Goal: Information Seeking & Learning: Learn about a topic

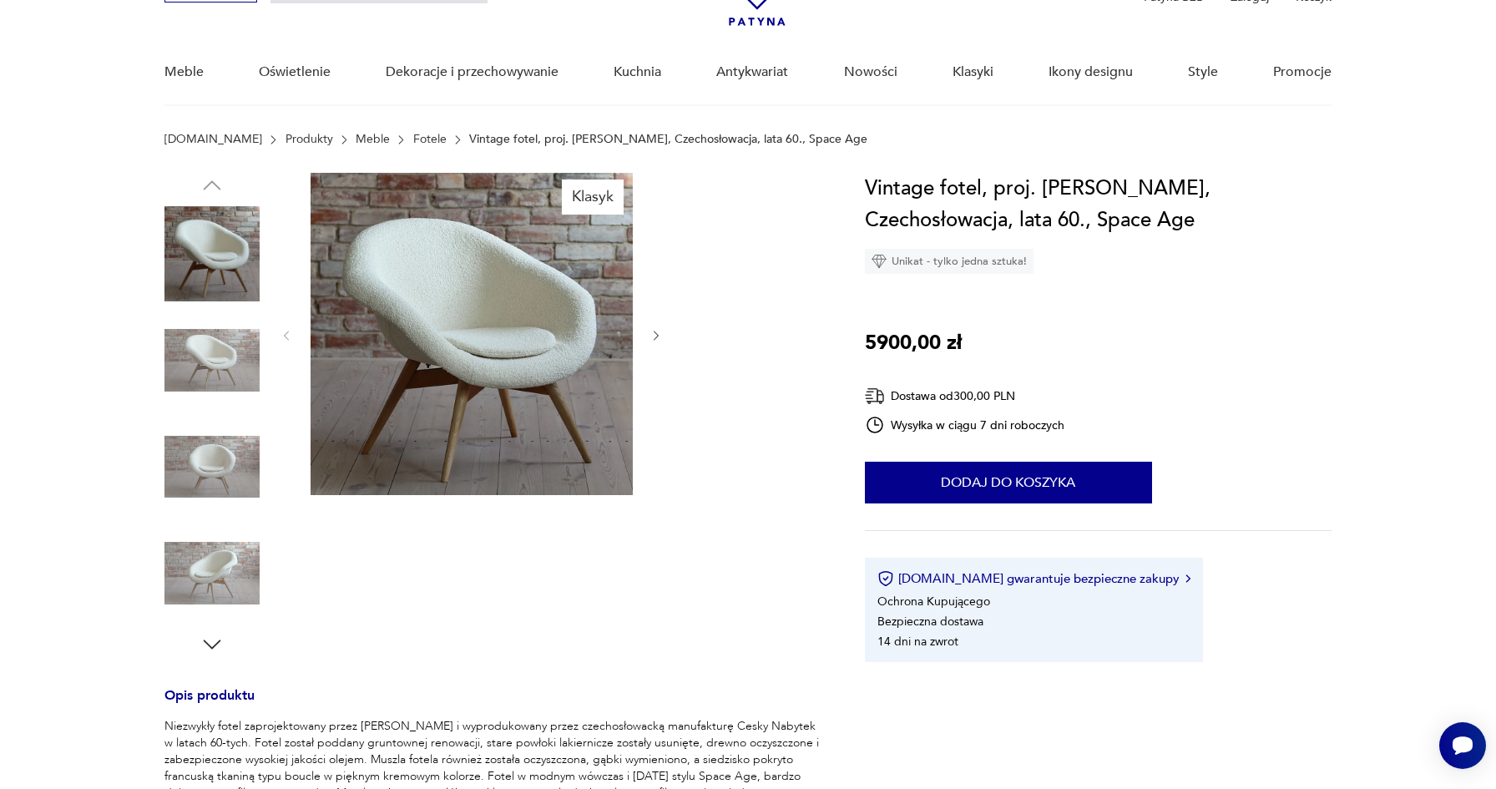
click at [479, 374] on img at bounding box center [472, 334] width 322 height 322
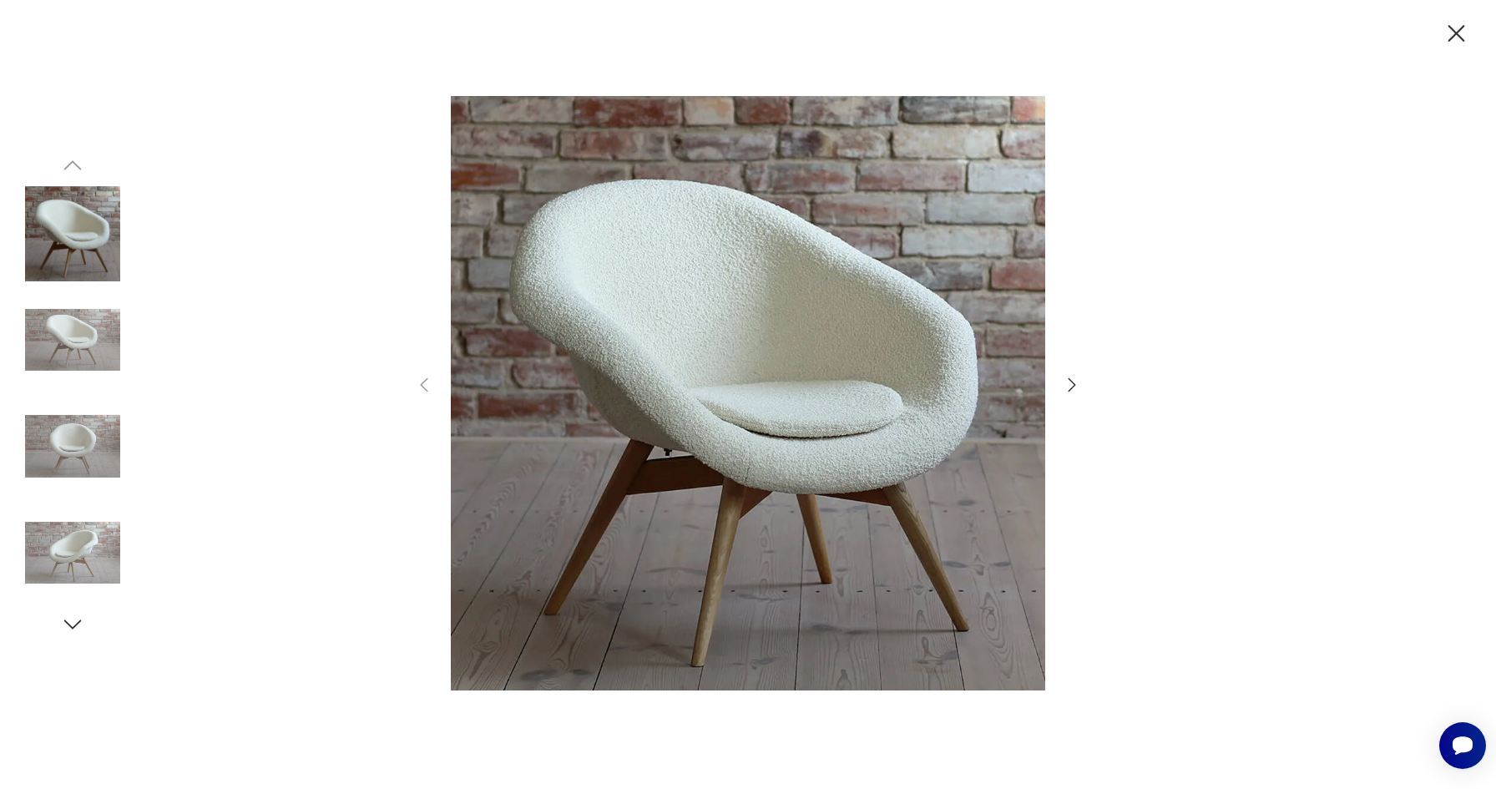
click at [1065, 386] on icon "button" at bounding box center [1072, 385] width 20 height 20
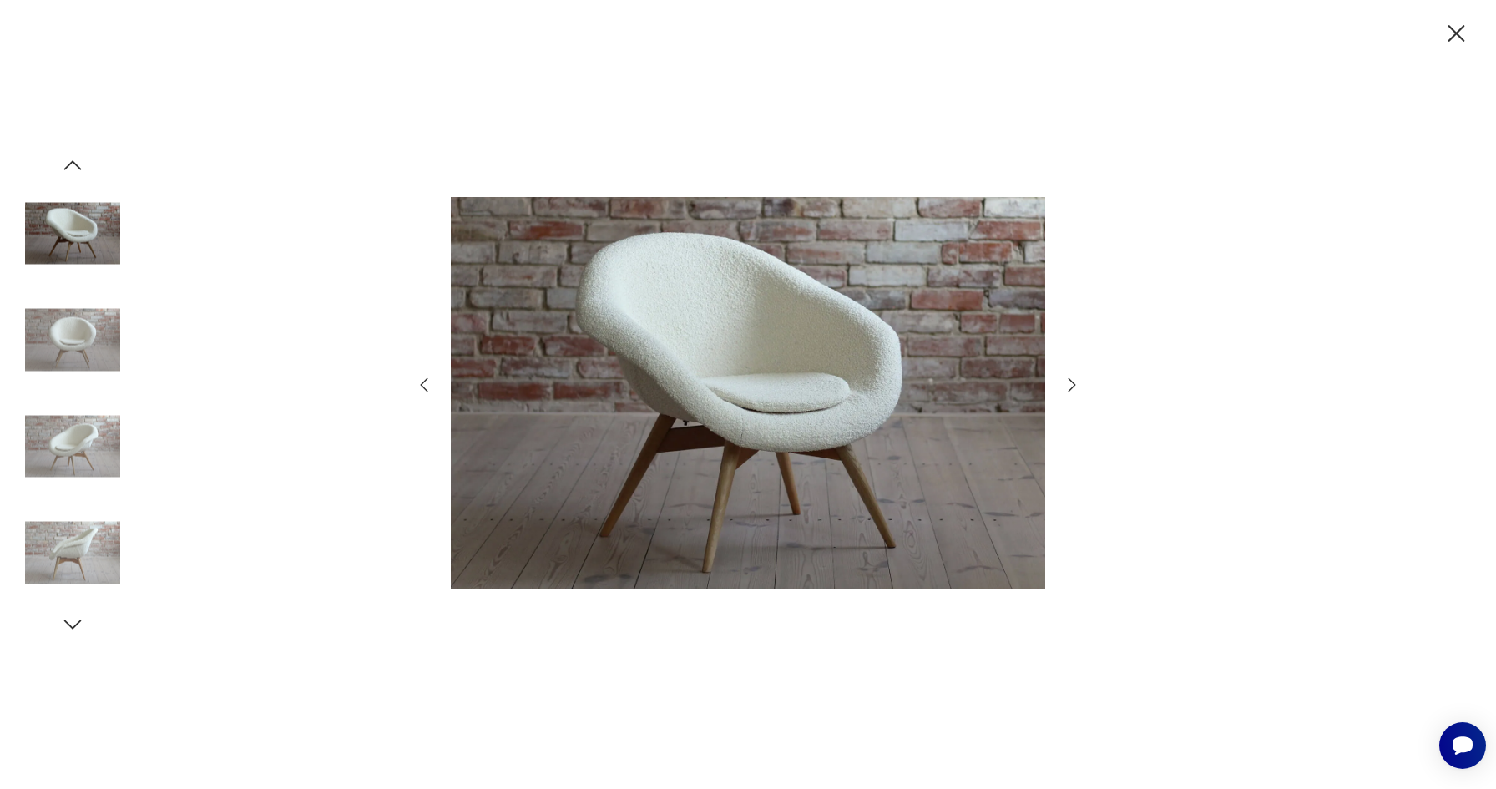
click at [1065, 386] on icon "button" at bounding box center [1072, 385] width 20 height 20
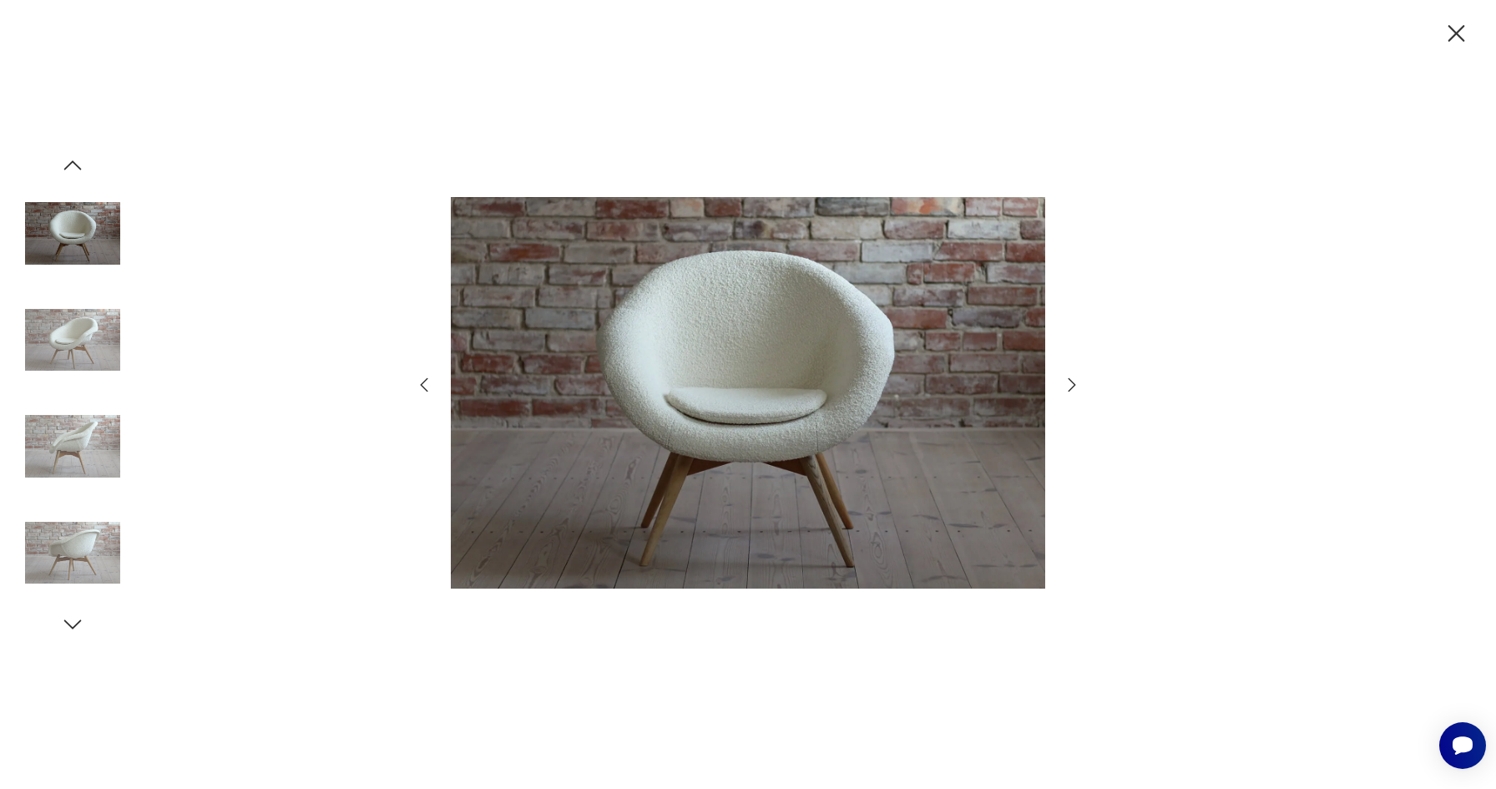
click at [1065, 386] on icon "button" at bounding box center [1072, 385] width 20 height 20
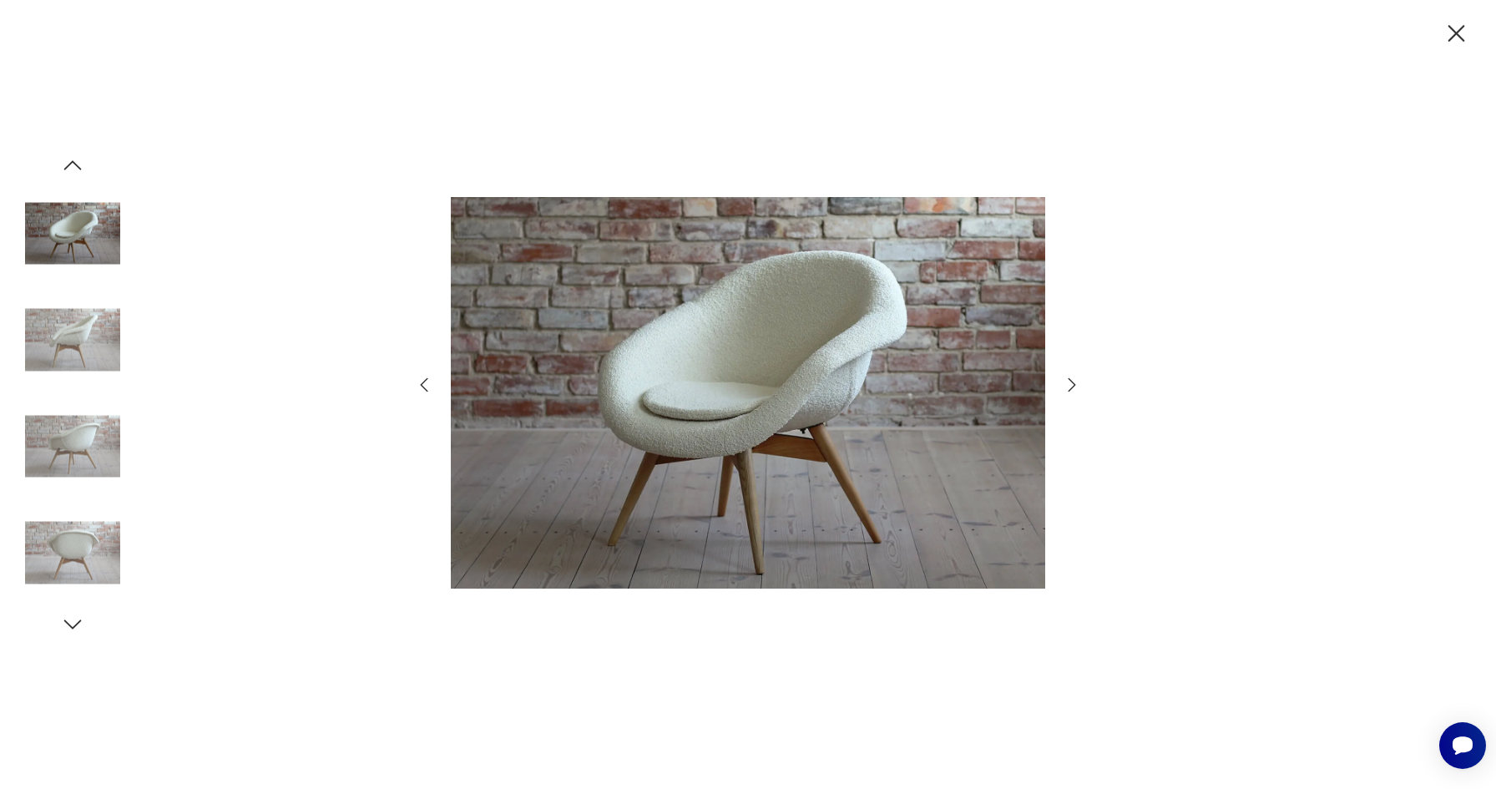
click at [1065, 386] on icon "button" at bounding box center [1072, 385] width 20 height 20
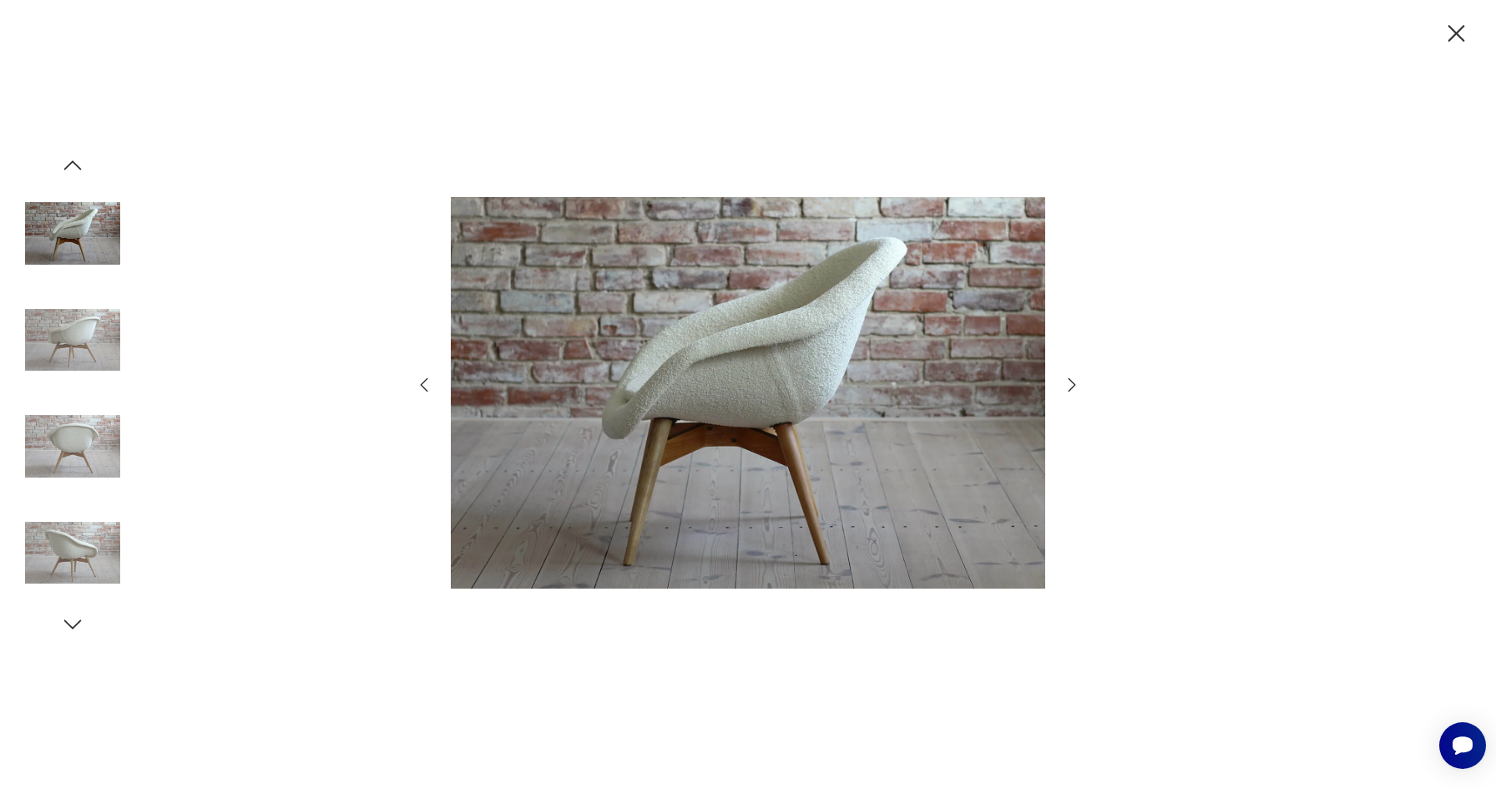
click at [1065, 386] on icon "button" at bounding box center [1072, 385] width 20 height 20
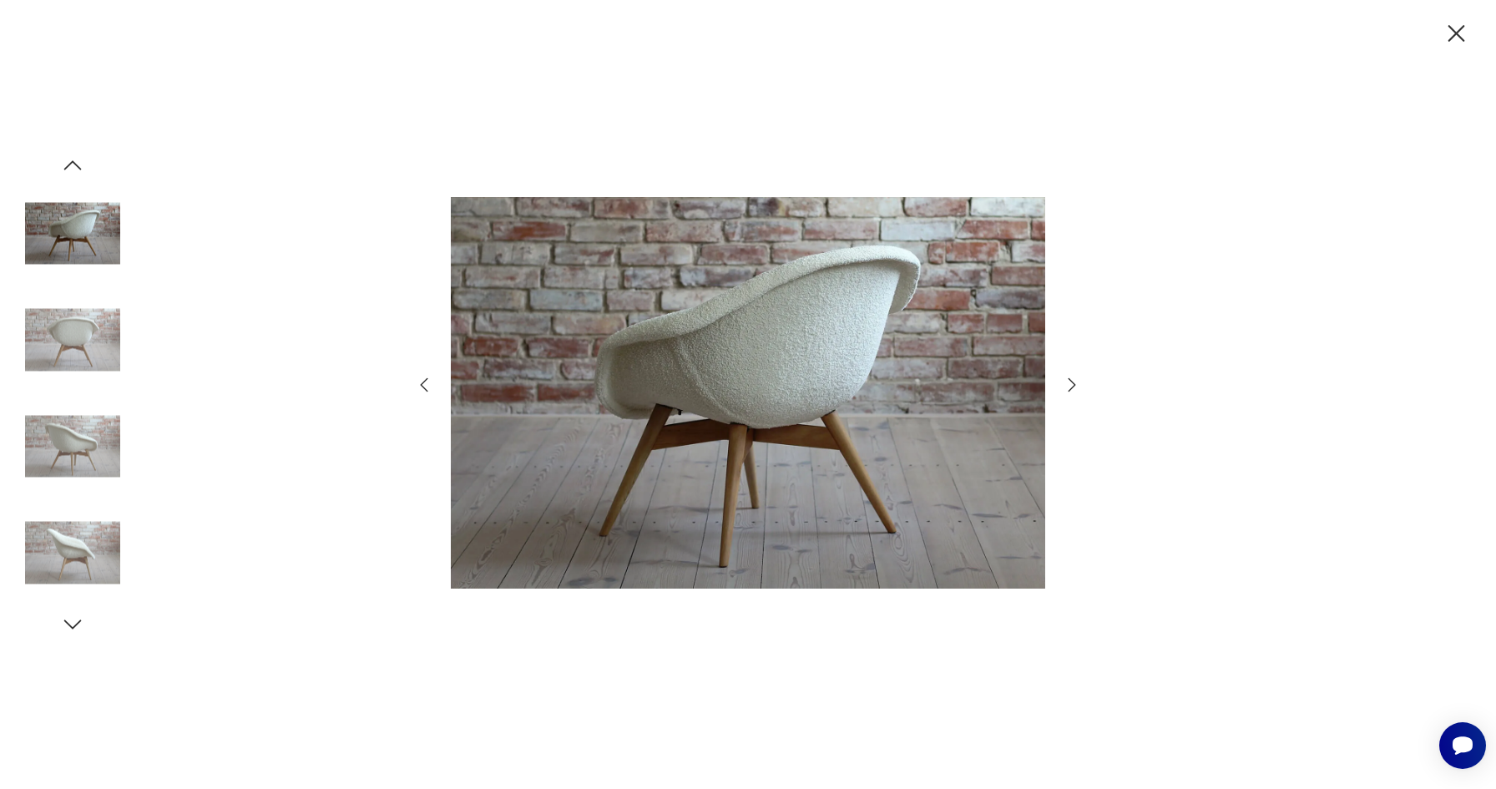
click at [1065, 386] on icon "button" at bounding box center [1072, 385] width 20 height 20
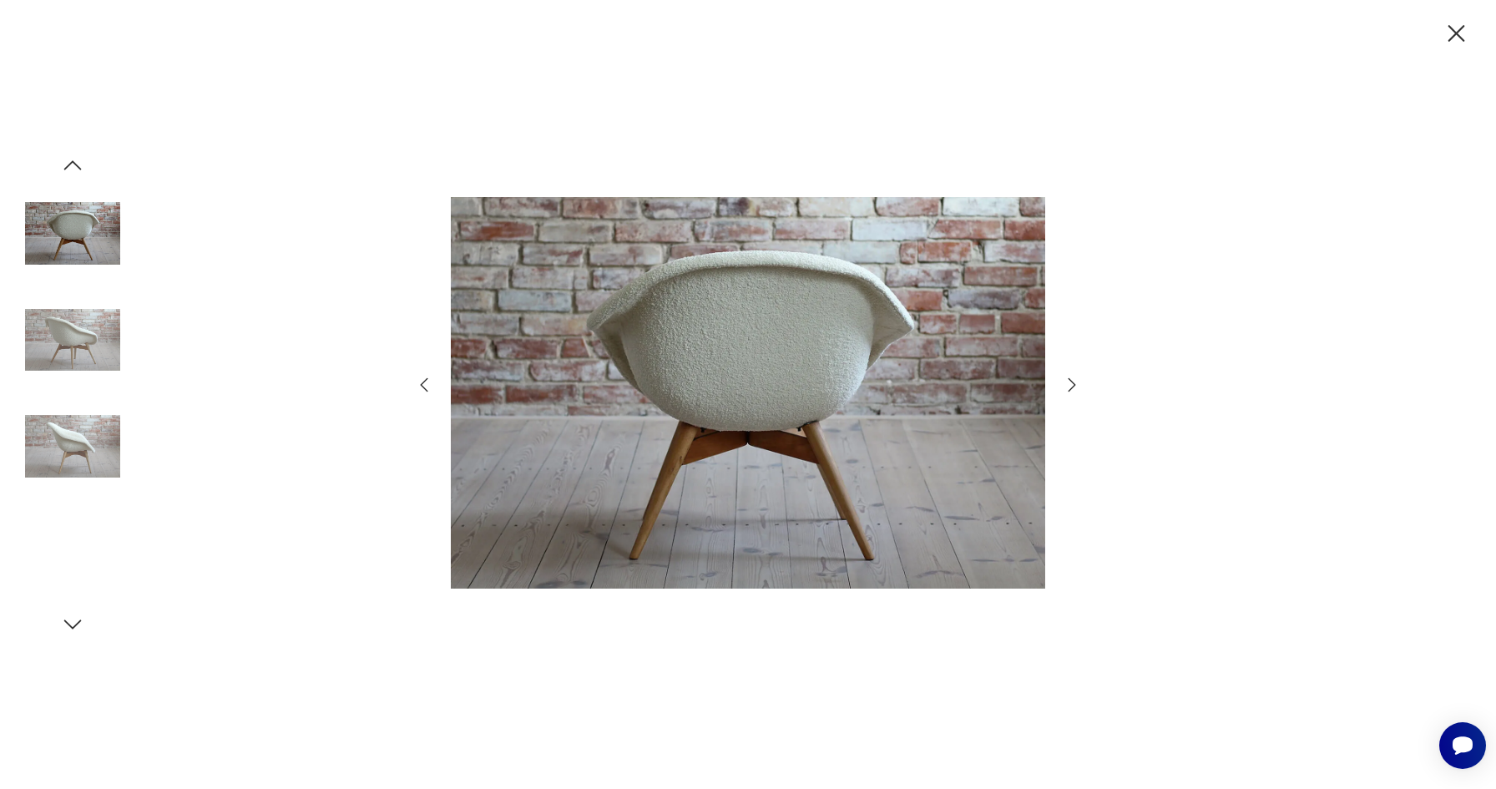
click at [1065, 386] on icon "button" at bounding box center [1072, 385] width 20 height 20
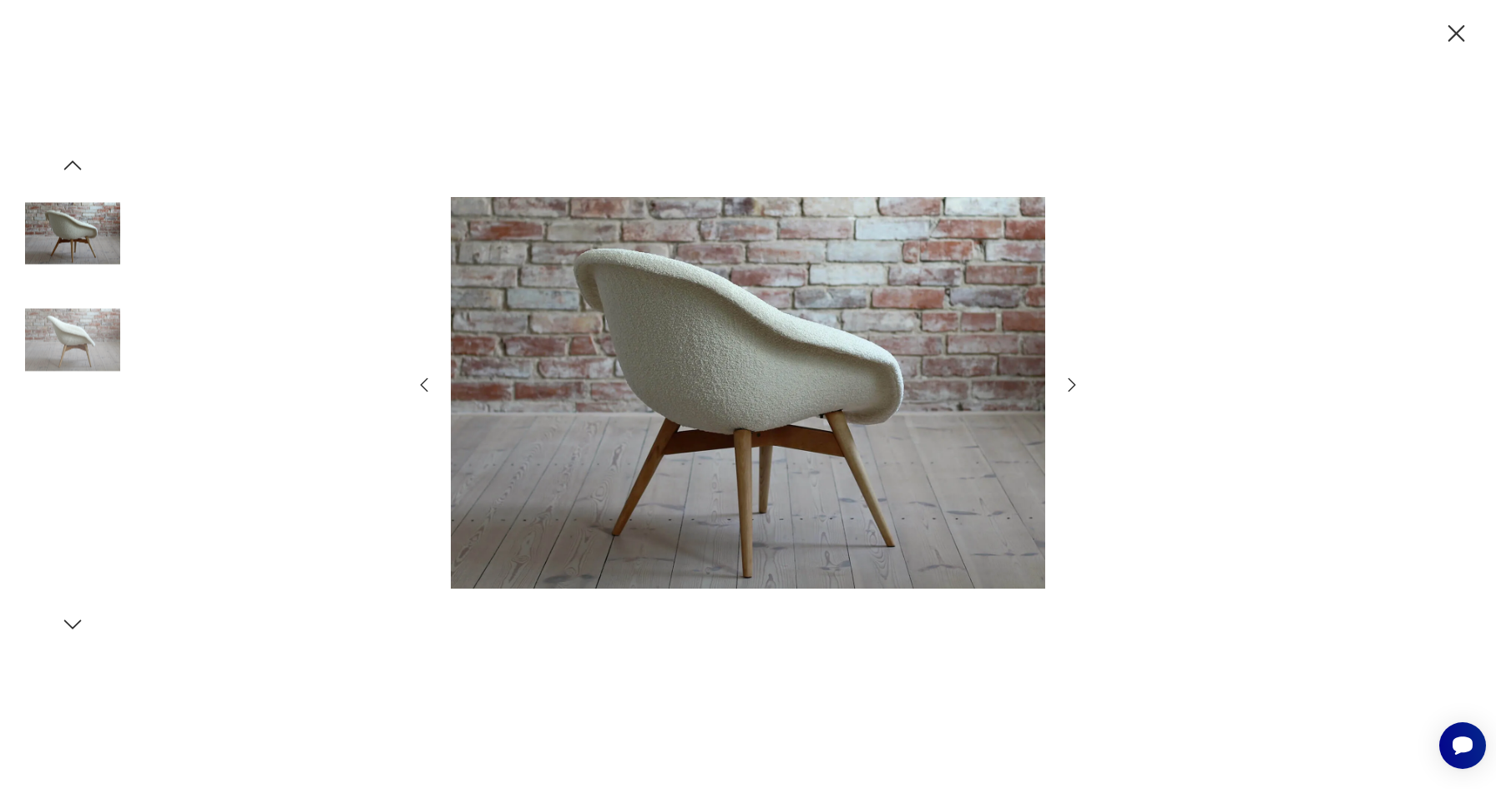
click at [1065, 386] on icon "button" at bounding box center [1072, 385] width 20 height 20
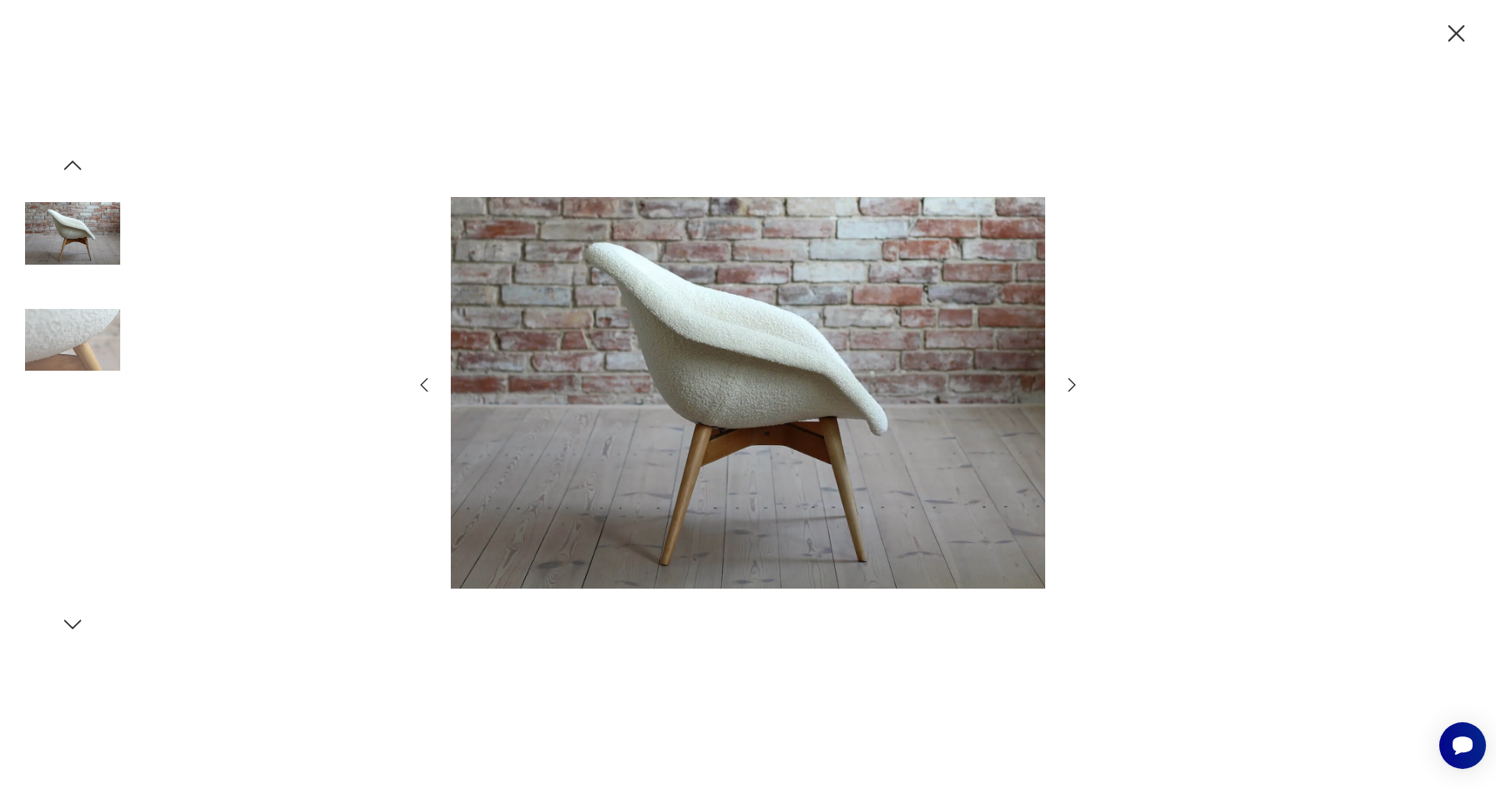
click at [1065, 386] on icon "button" at bounding box center [1072, 385] width 20 height 20
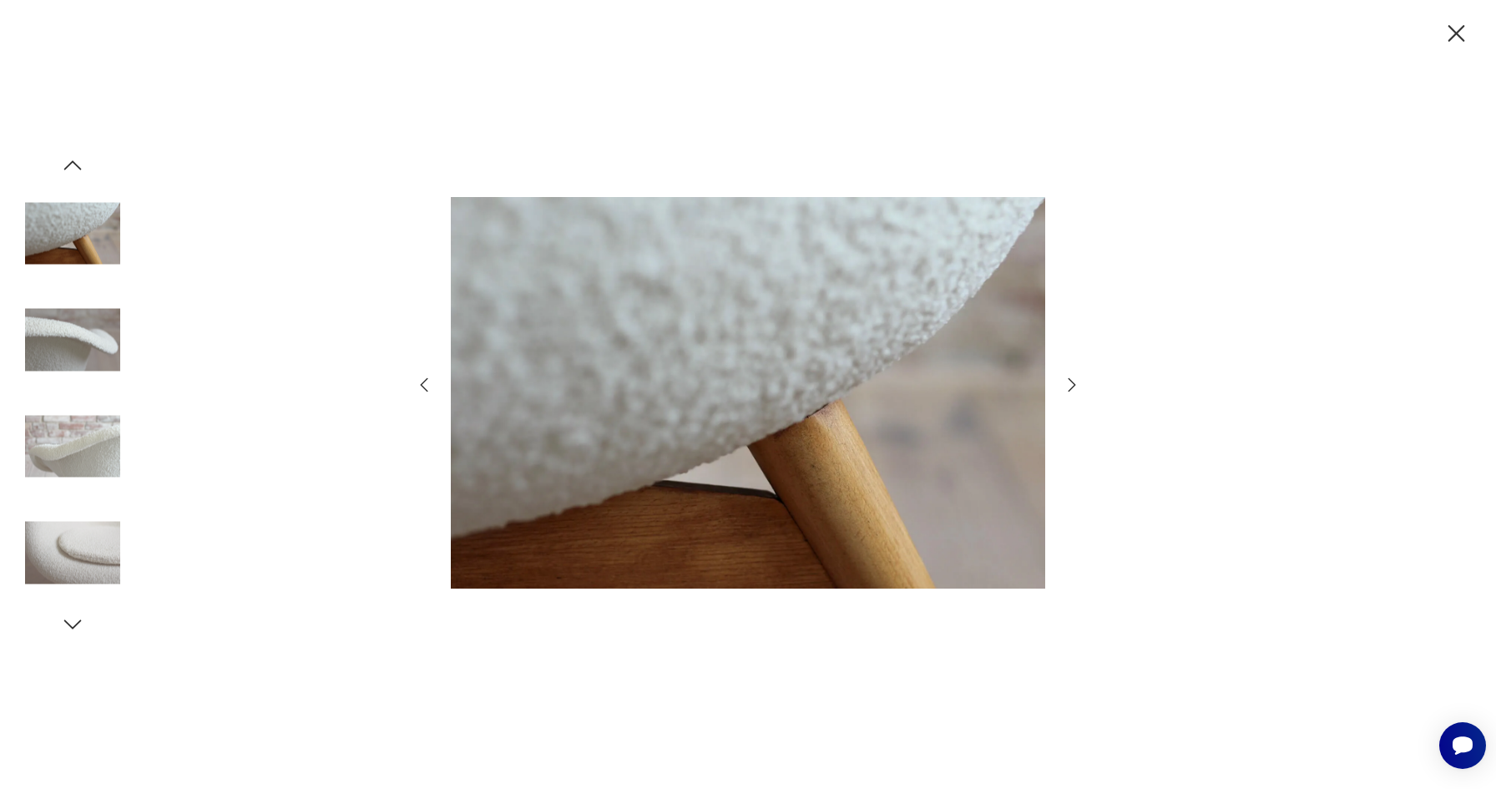
click at [1459, 35] on icon "button" at bounding box center [1456, 33] width 17 height 17
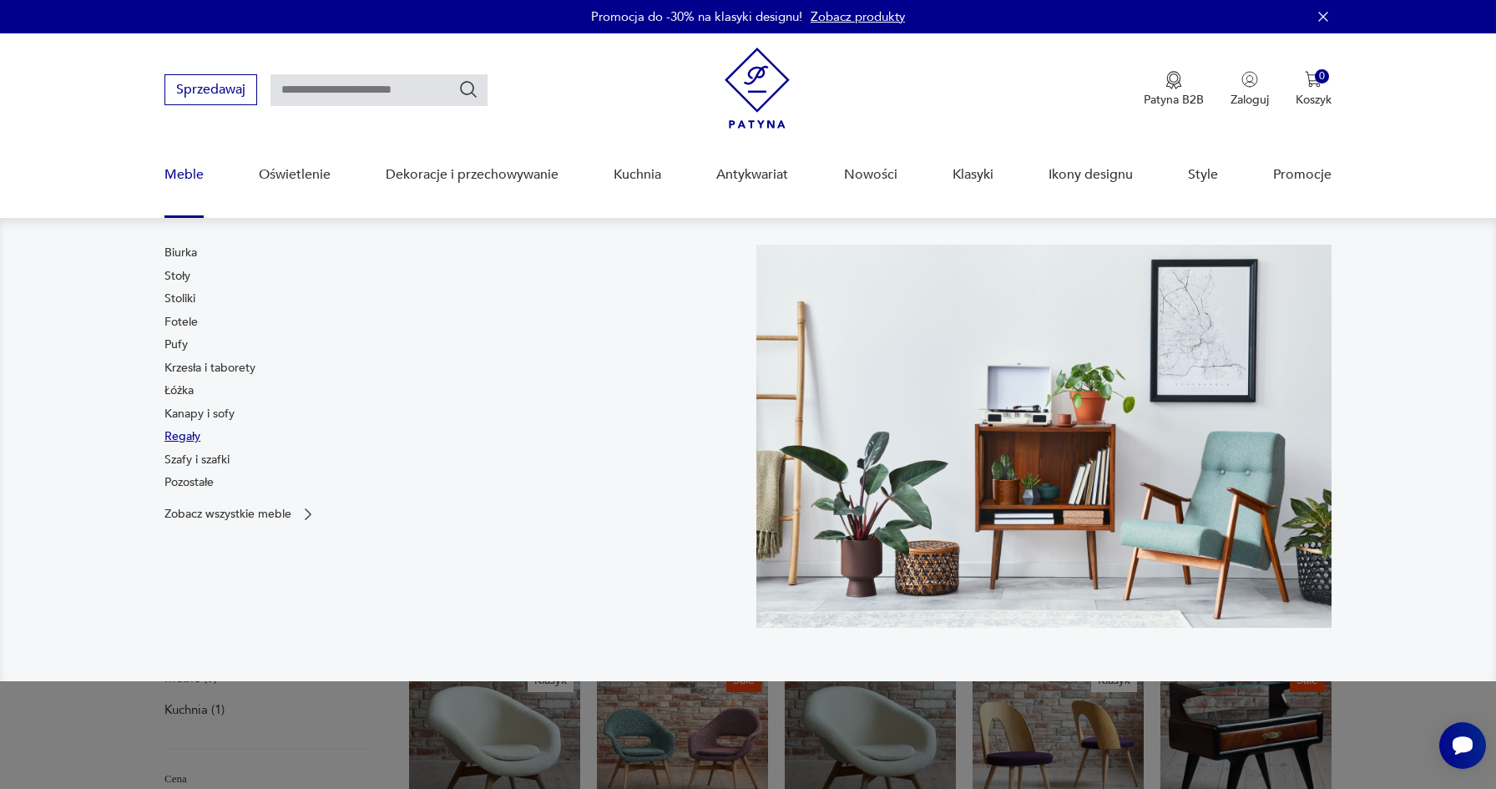
click at [180, 436] on link "Regały" at bounding box center [182, 436] width 36 height 17
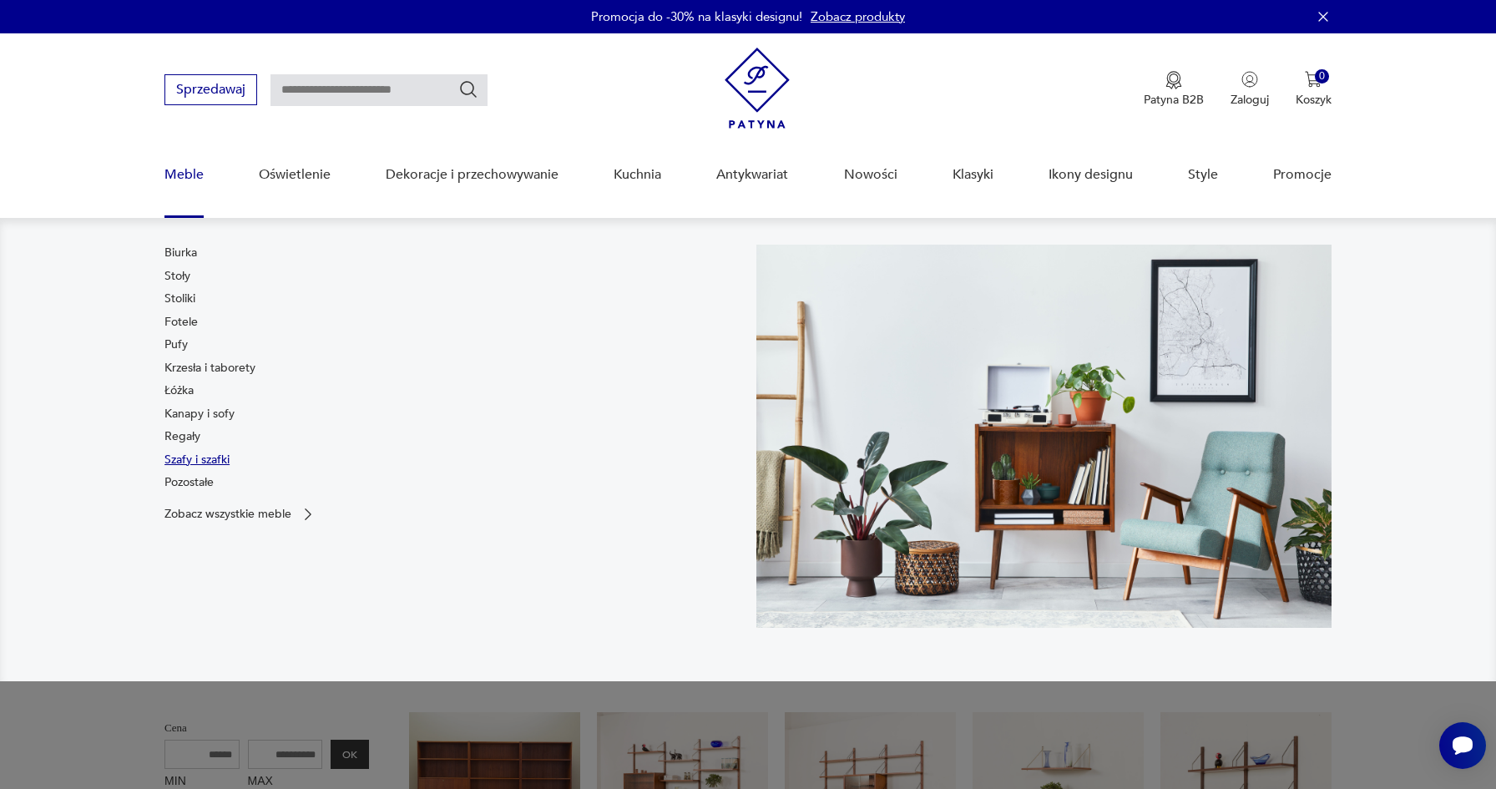
click at [180, 454] on link "Szafy i szafki" at bounding box center [196, 460] width 65 height 17
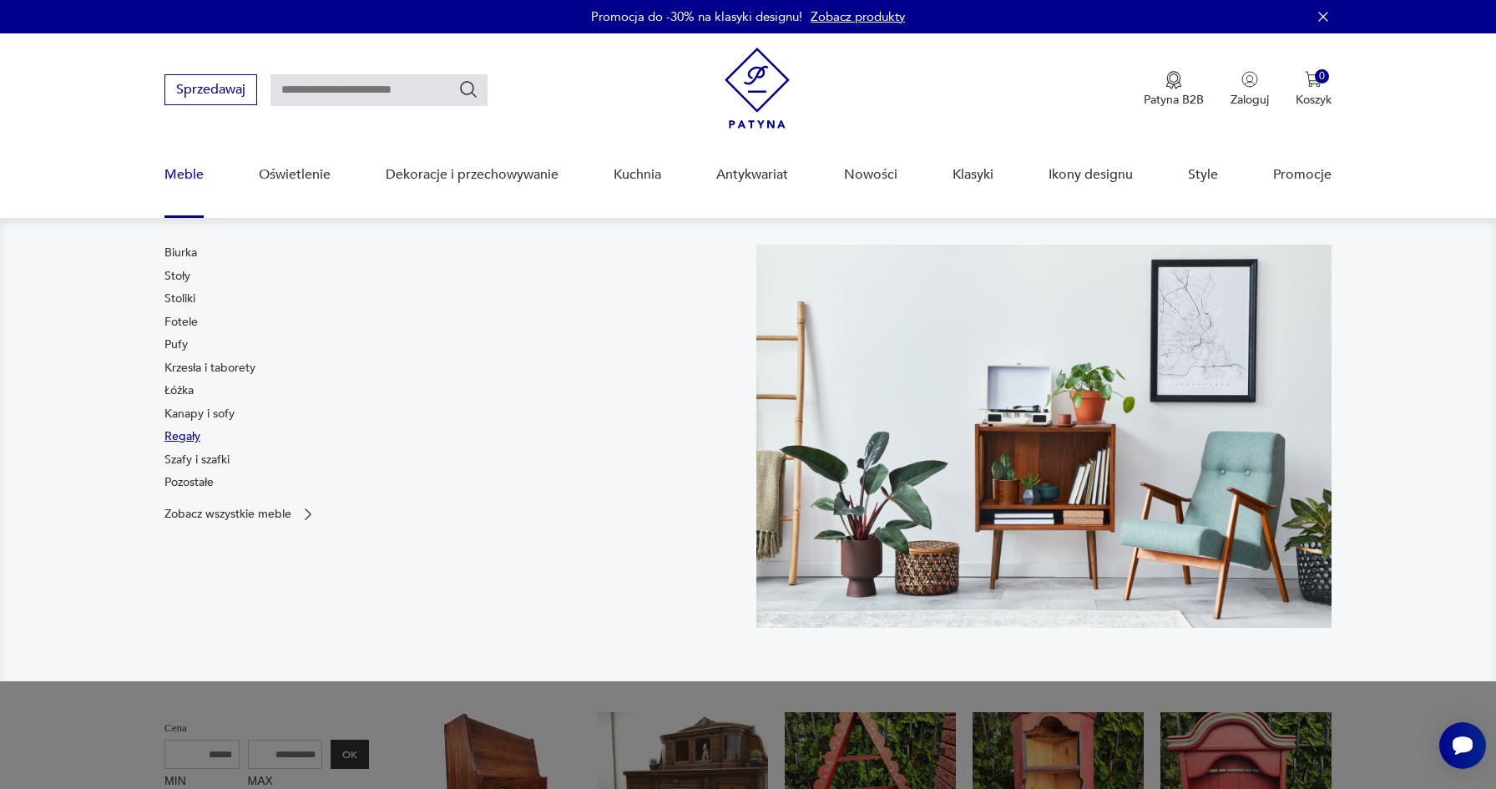
click at [181, 439] on link "Regały" at bounding box center [182, 436] width 36 height 17
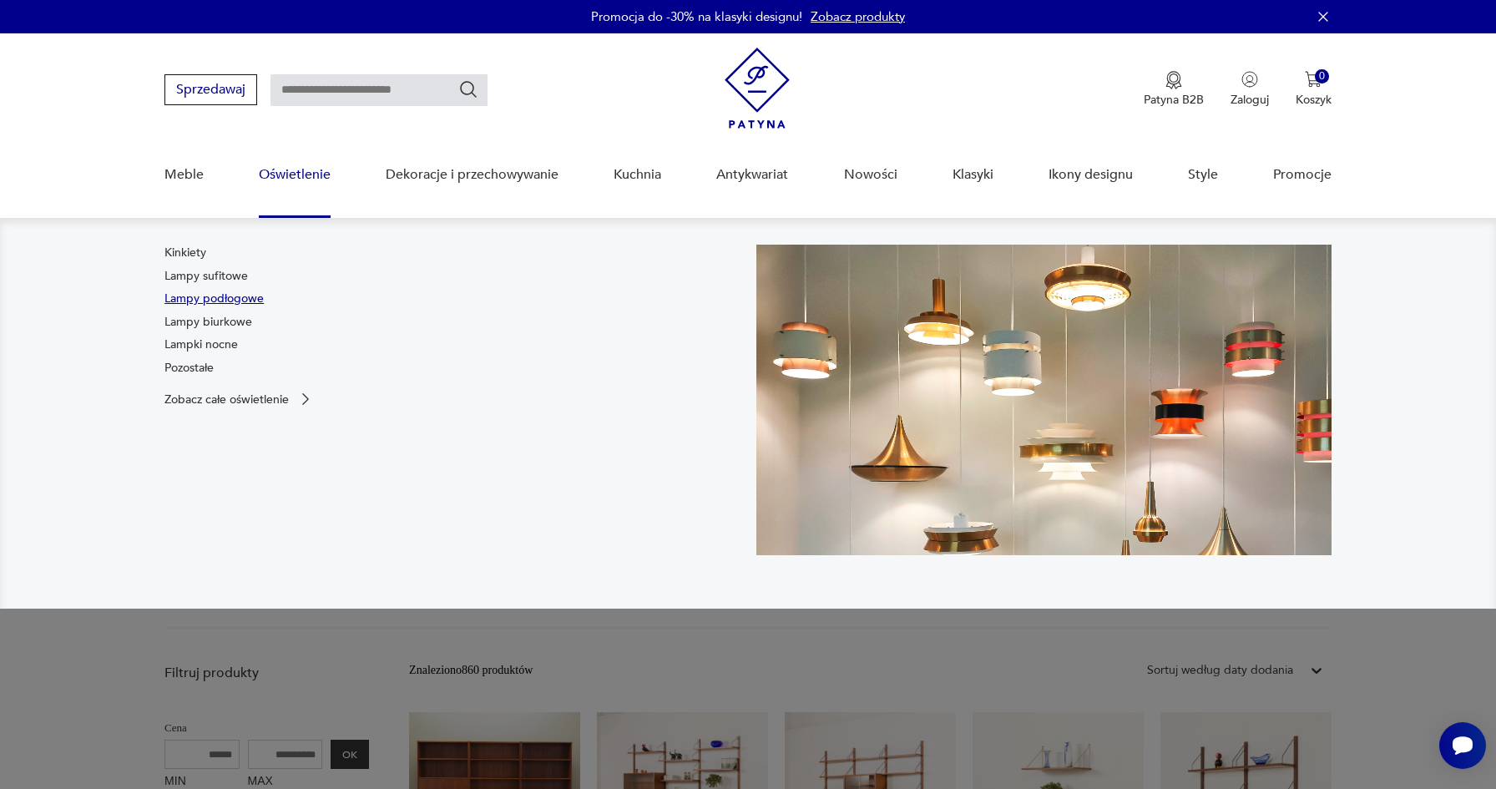
click at [205, 298] on link "Lampy podłogowe" at bounding box center [213, 298] width 99 height 17
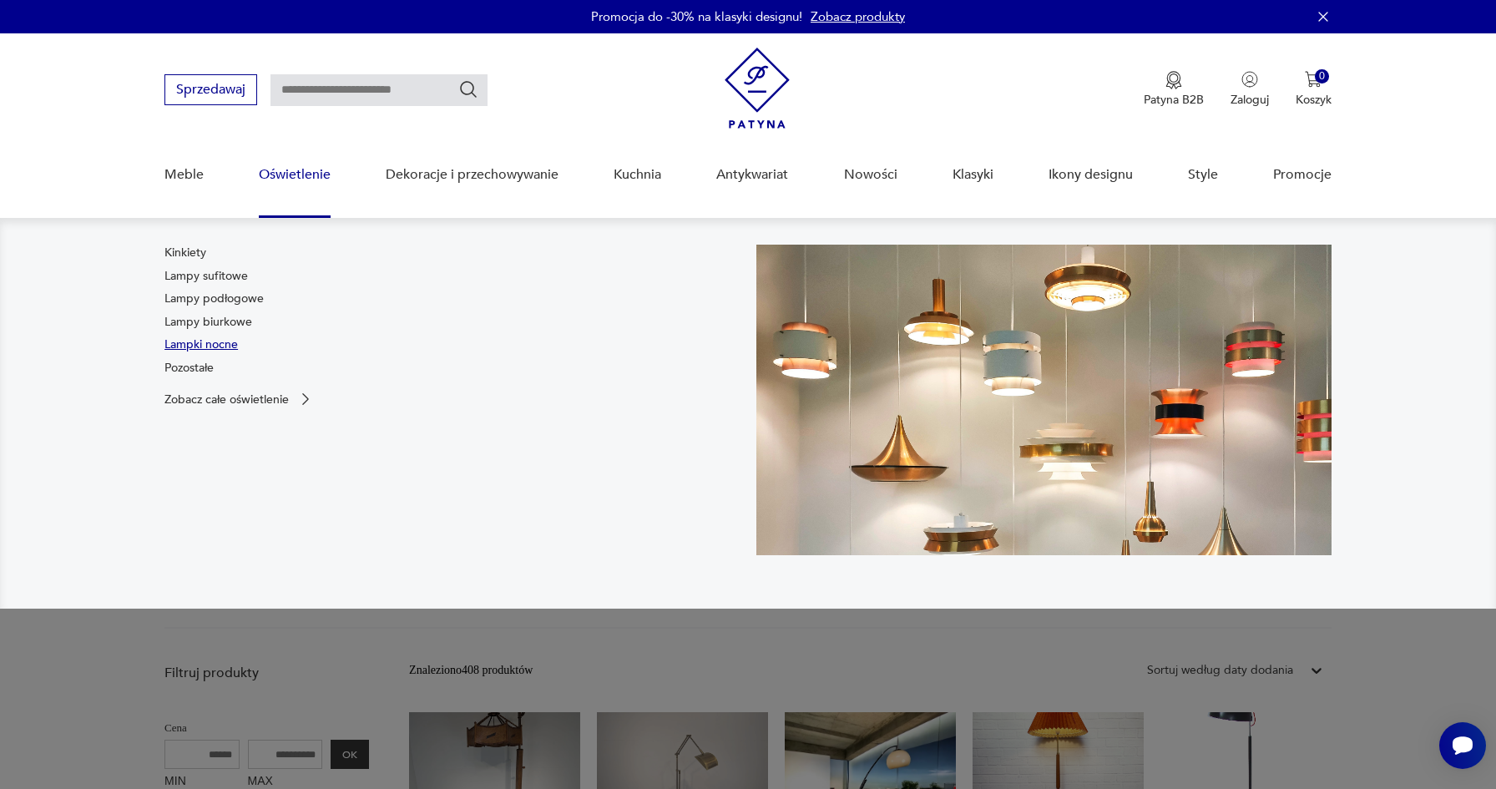
click at [220, 341] on link "Lampki nocne" at bounding box center [200, 344] width 73 height 17
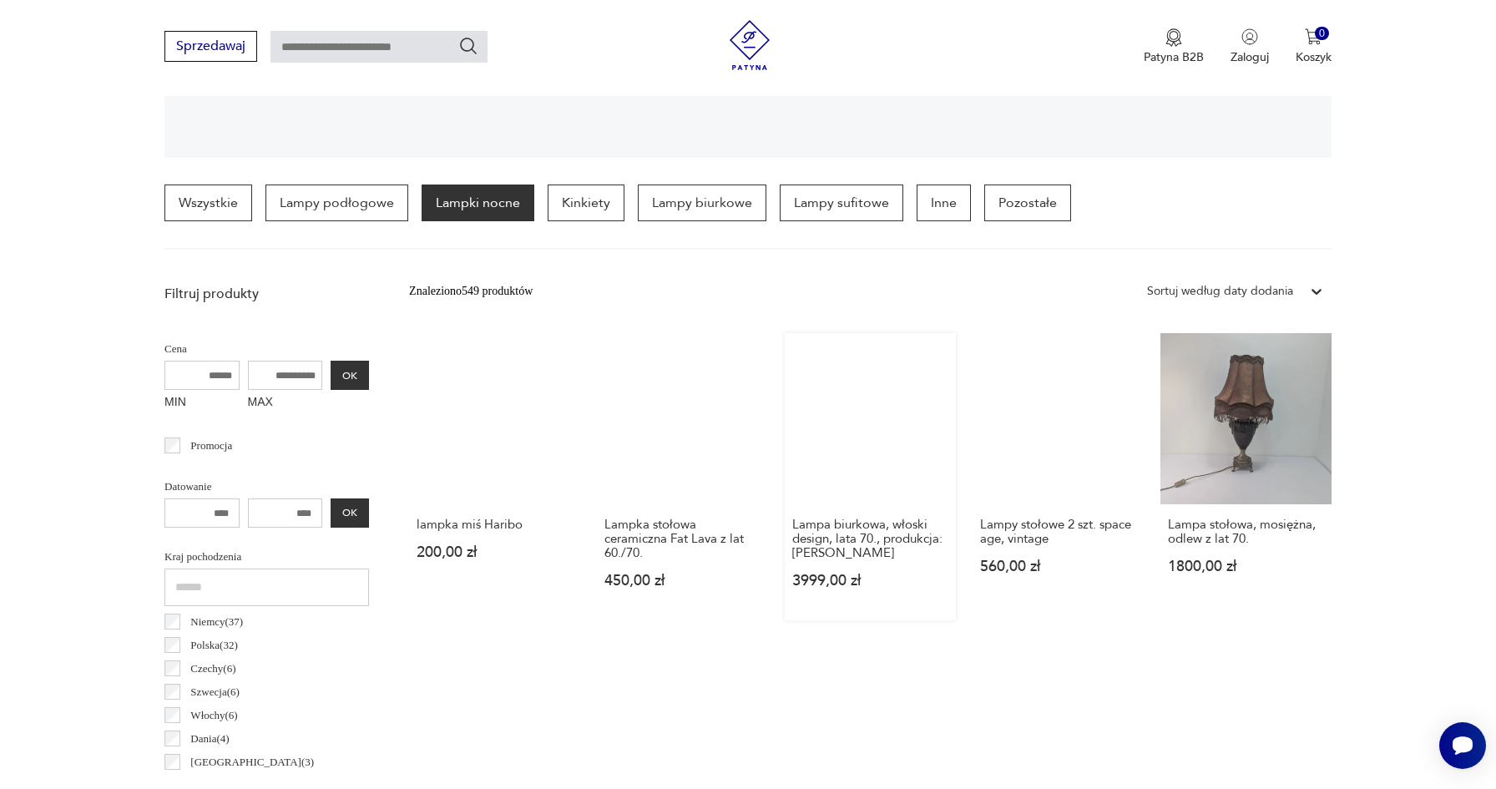
scroll to position [367, 0]
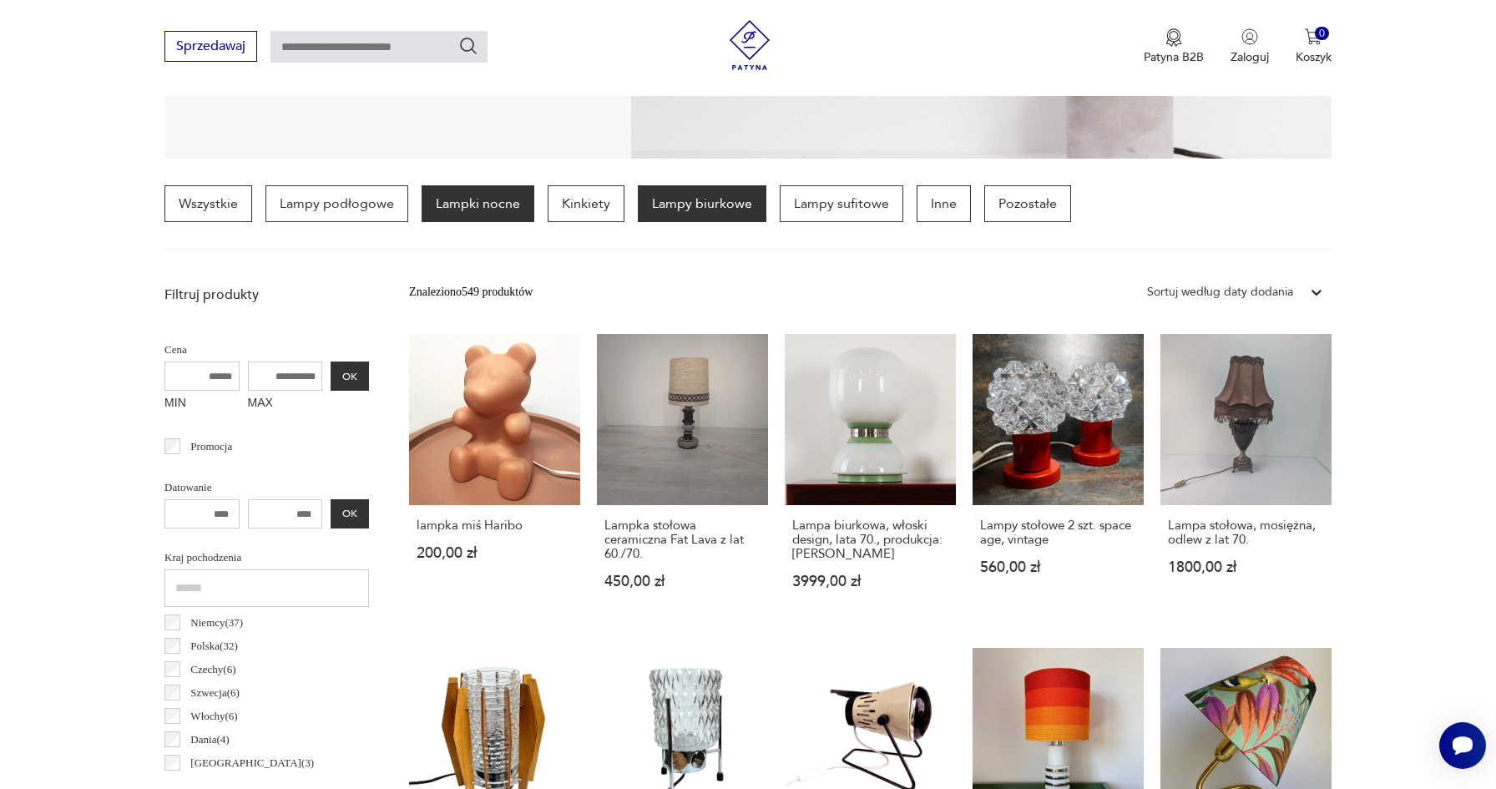
click at [695, 194] on p "Lampy biurkowe" at bounding box center [702, 203] width 129 height 37
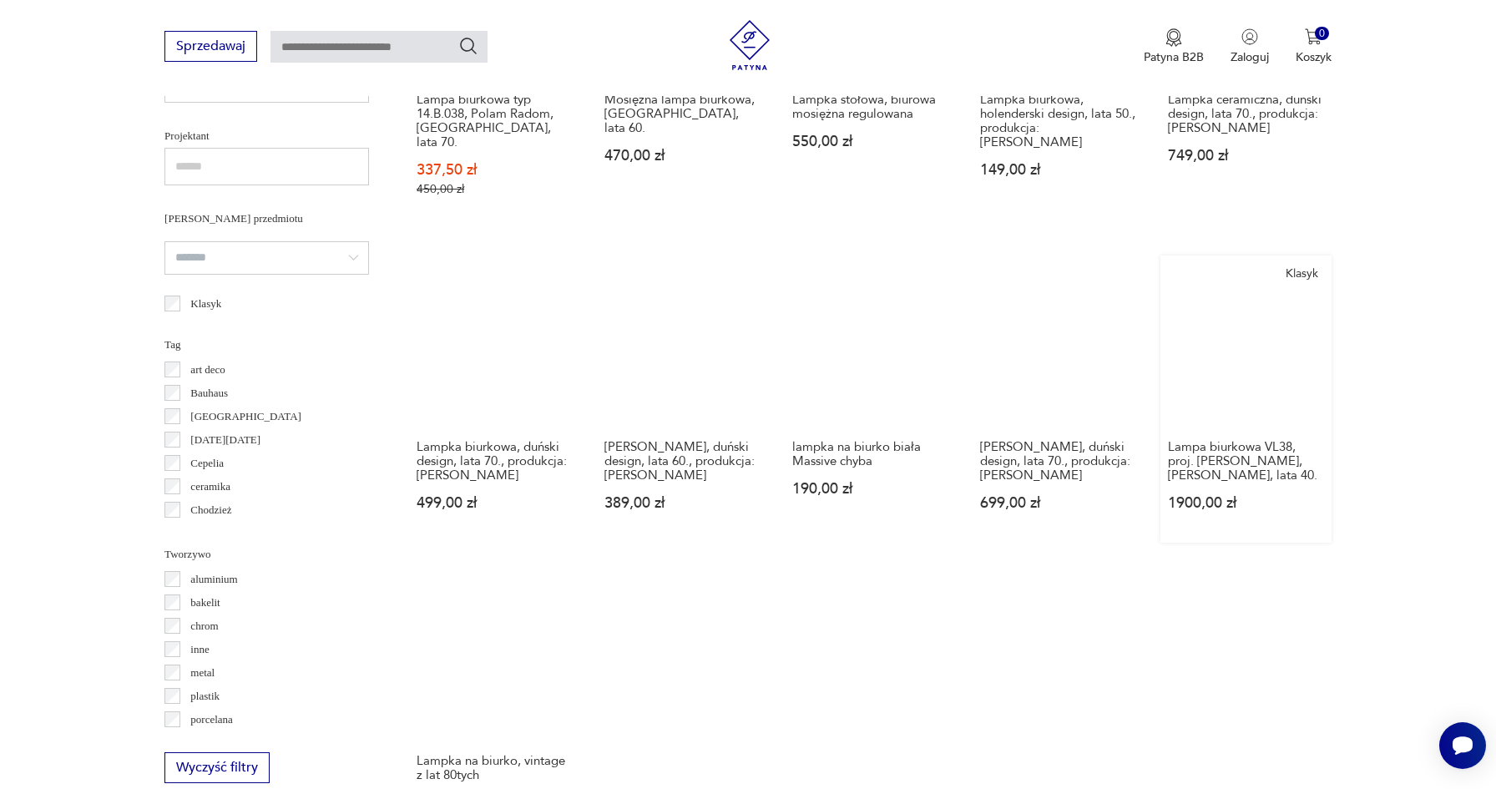
scroll to position [1122, 0]
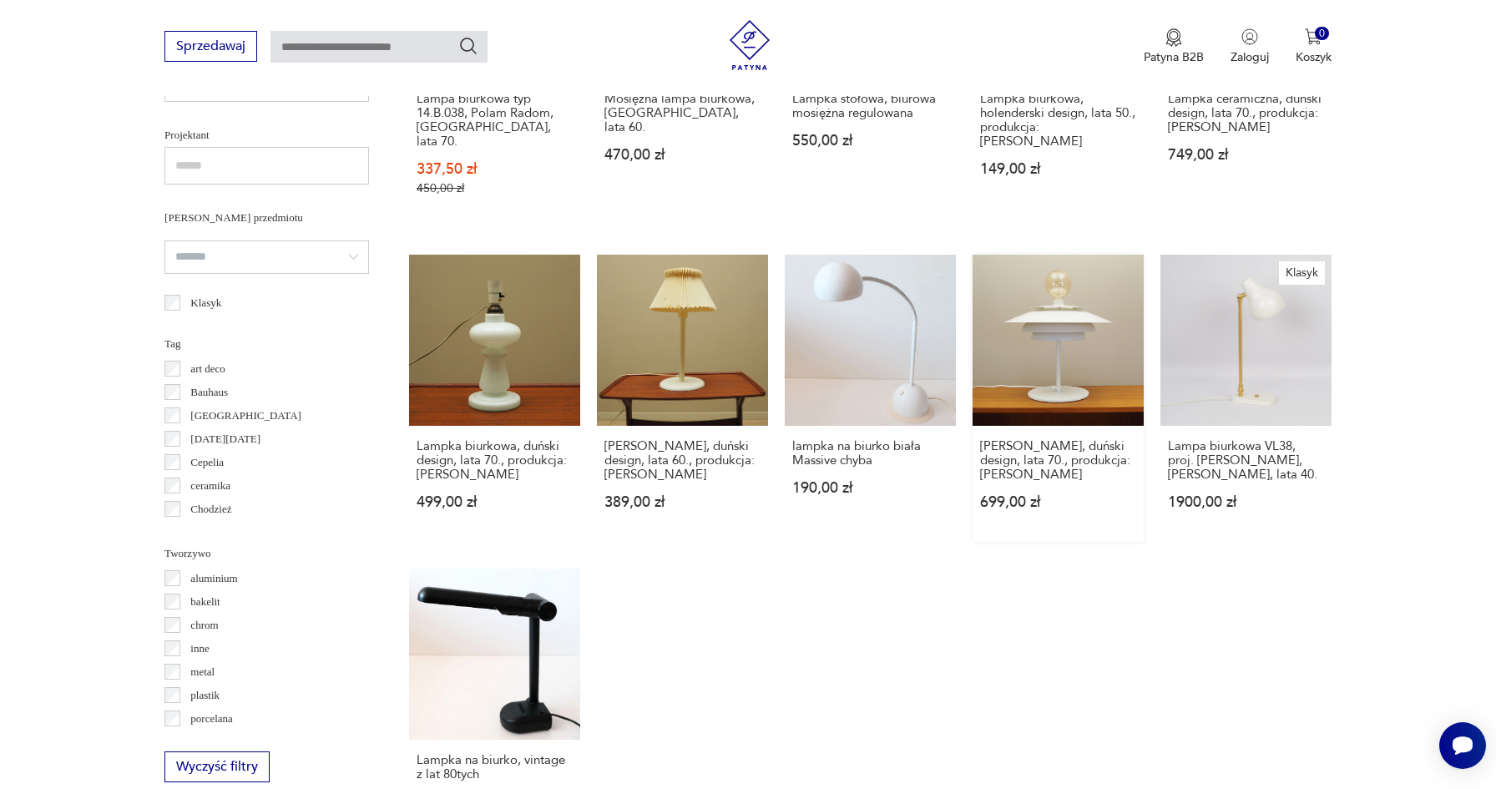
click at [1047, 356] on link "[PERSON_NAME], duński design, lata 70., produkcja: [PERSON_NAME] 699,00 zł" at bounding box center [1057, 398] width 171 height 287
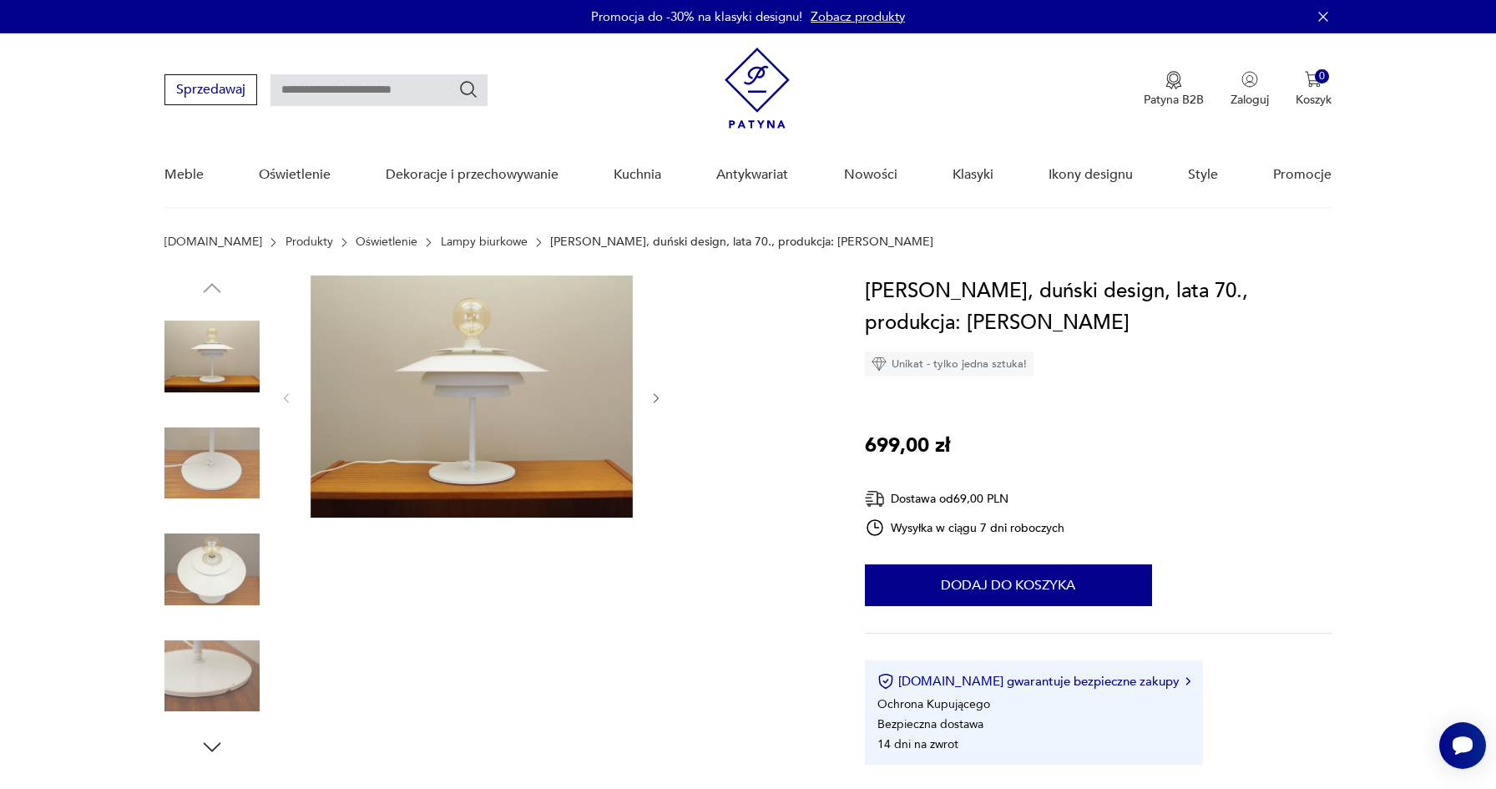
click at [543, 377] on img at bounding box center [472, 396] width 322 height 242
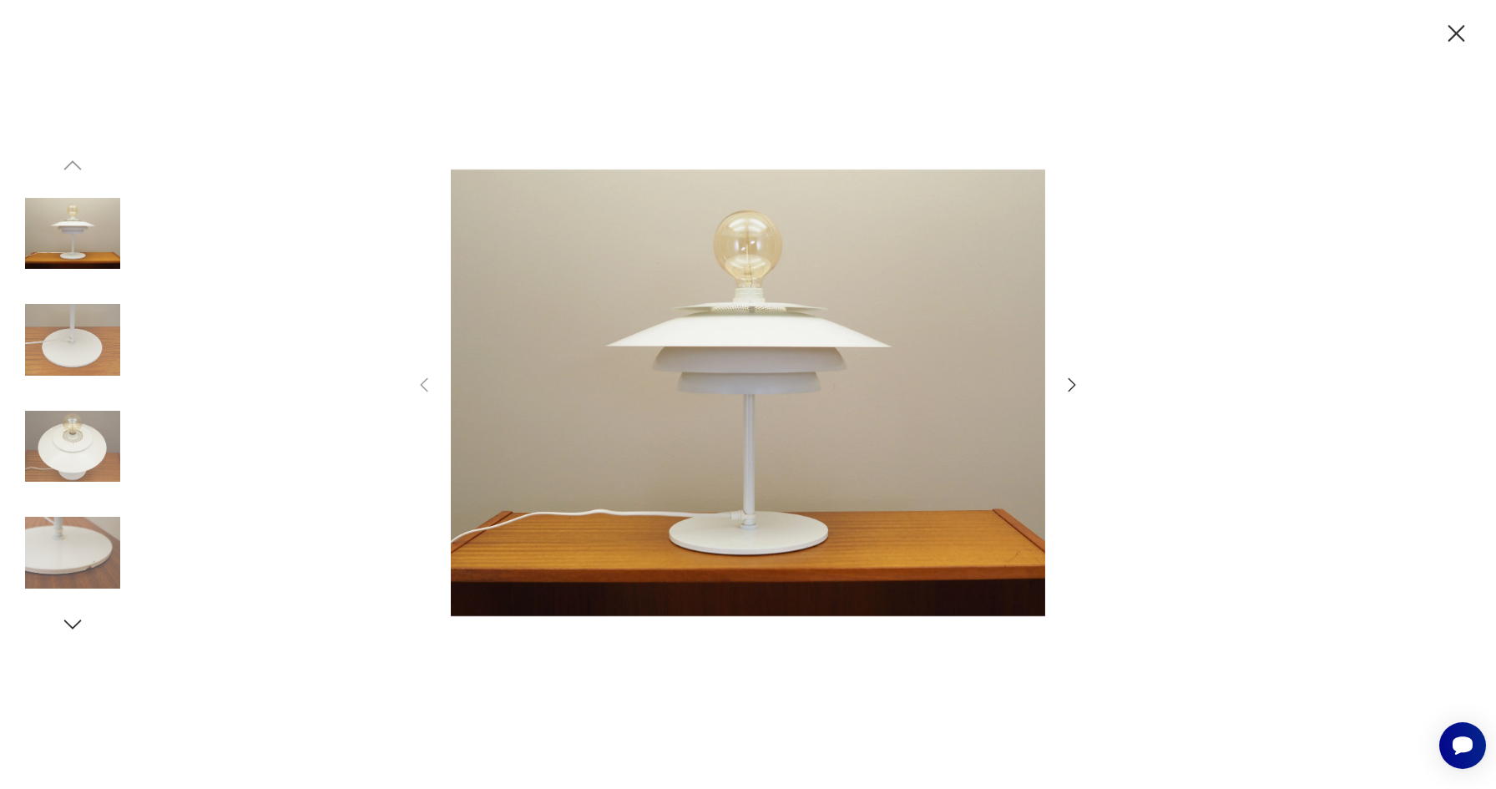
click at [1070, 386] on icon "button" at bounding box center [1072, 385] width 20 height 20
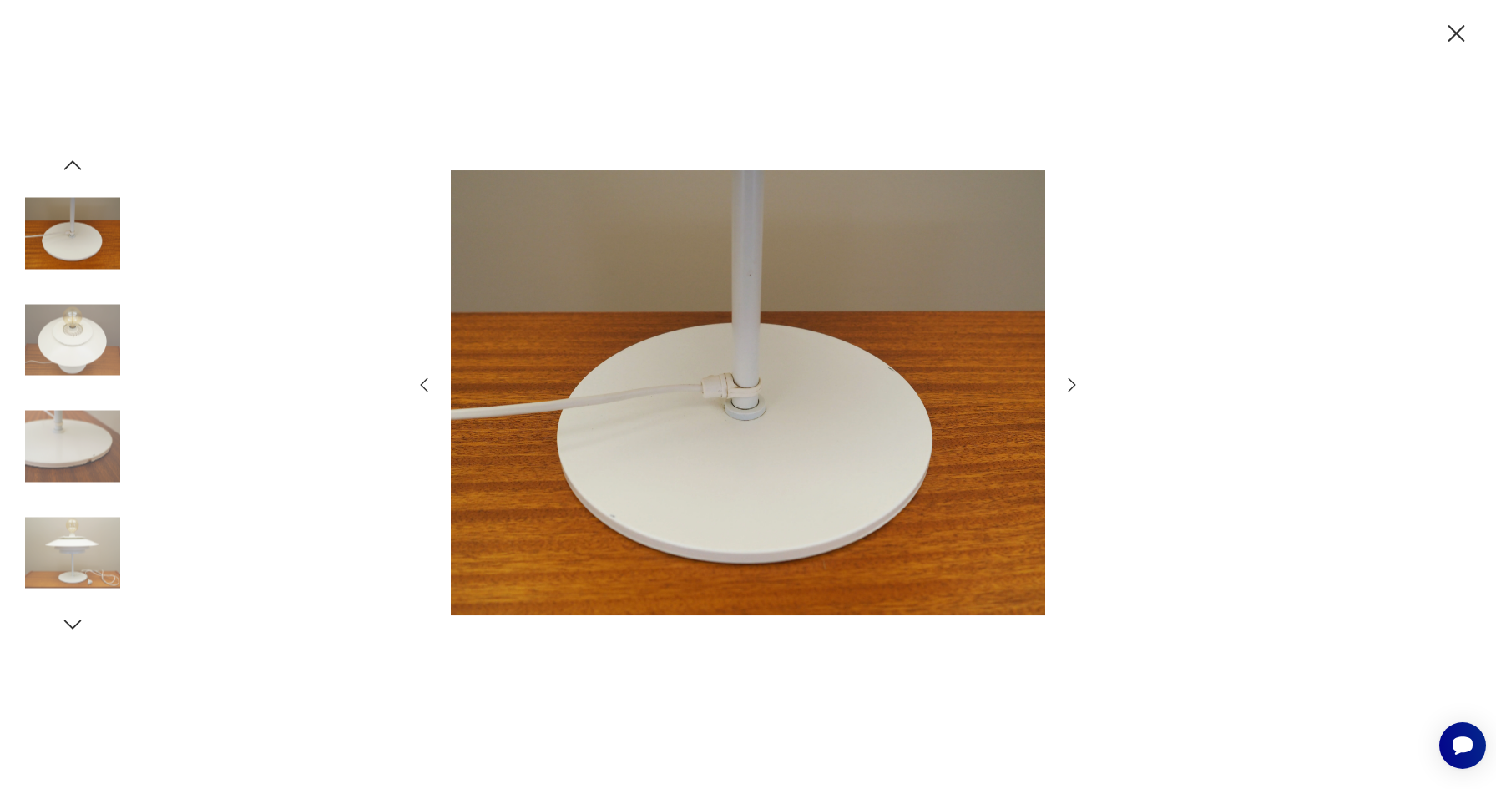
click at [1070, 386] on icon "button" at bounding box center [1072, 385] width 20 height 20
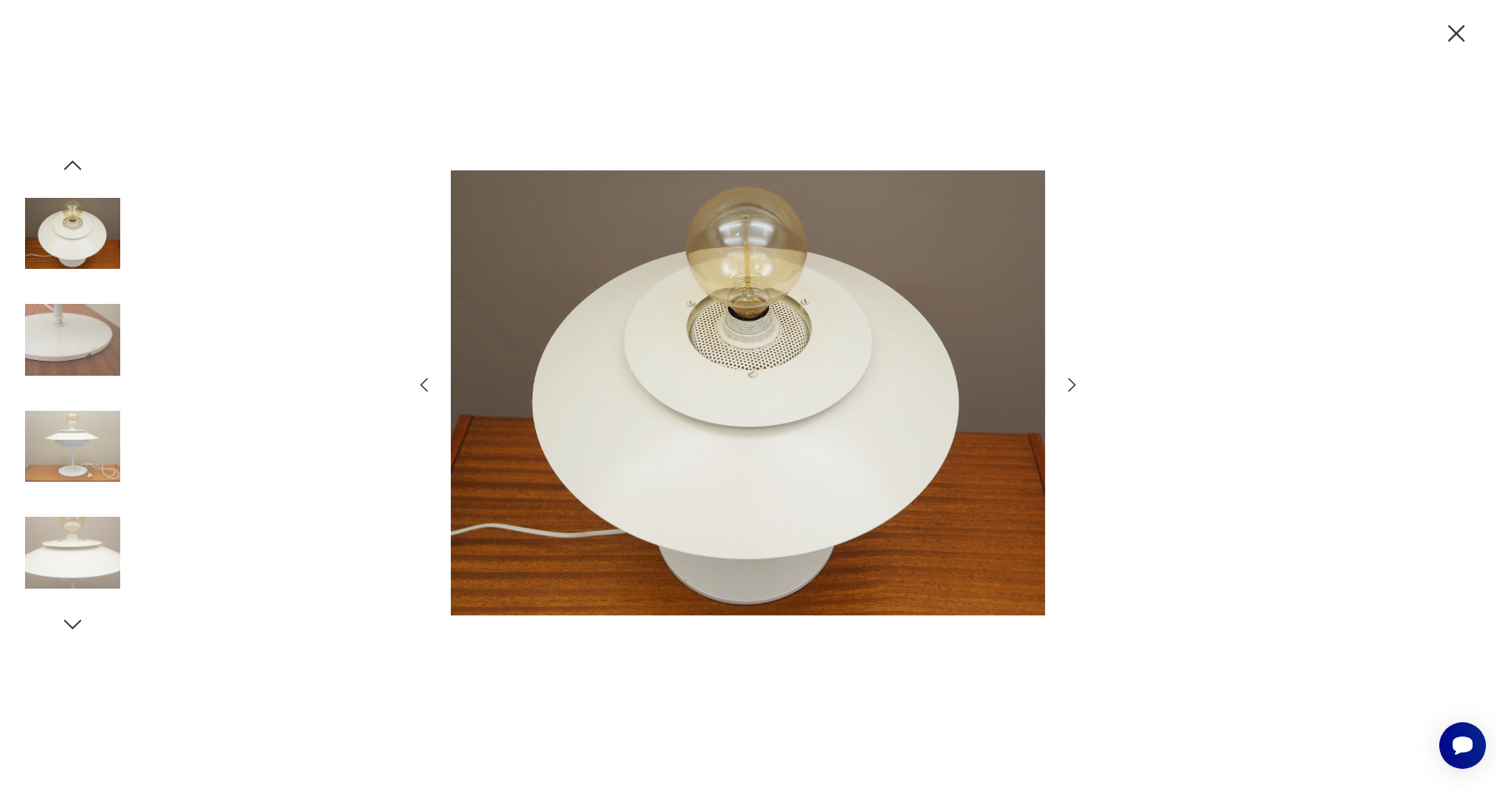
click at [1070, 386] on icon "button" at bounding box center [1072, 385] width 20 height 20
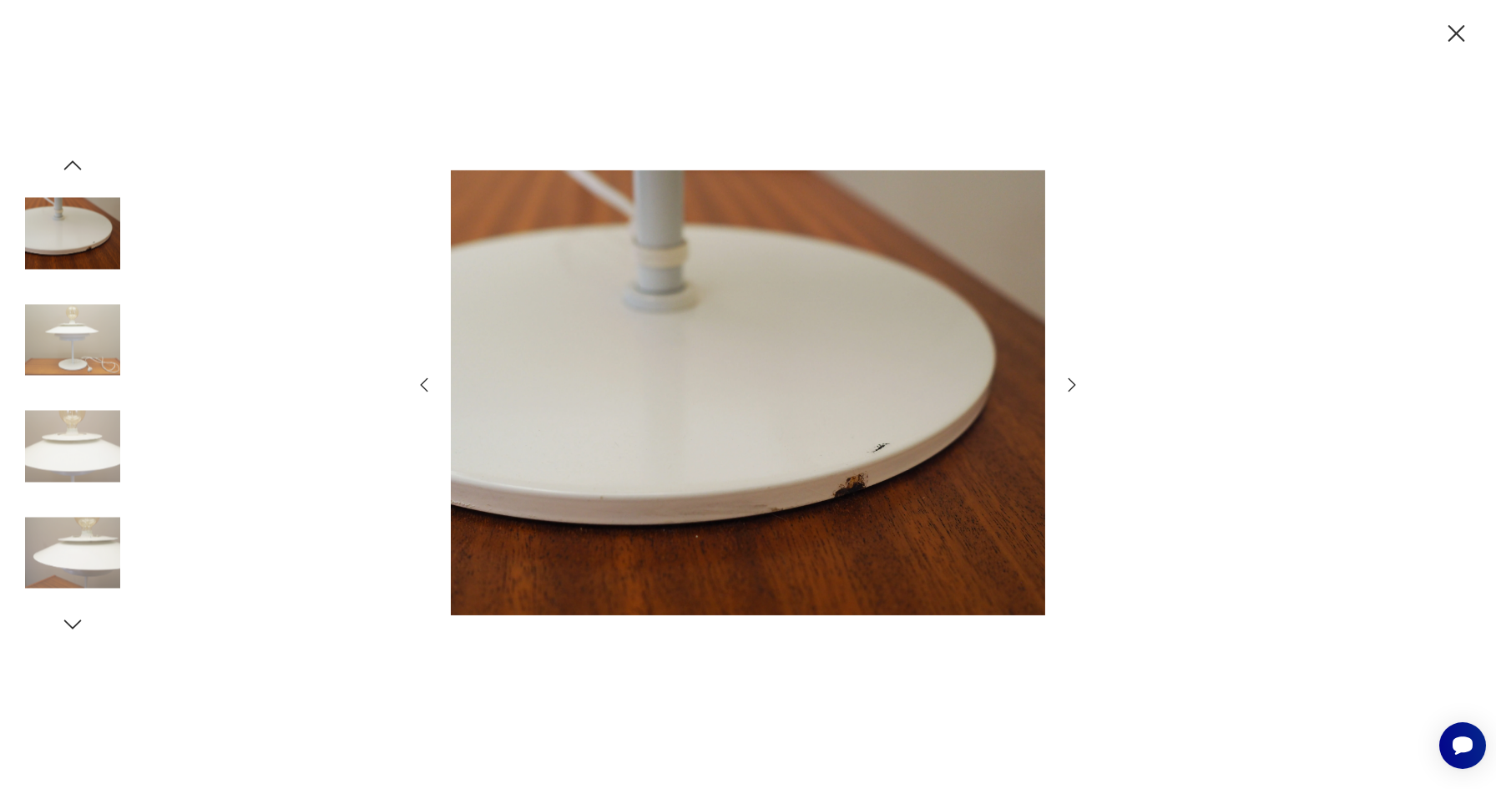
click at [1070, 386] on icon "button" at bounding box center [1072, 385] width 20 height 20
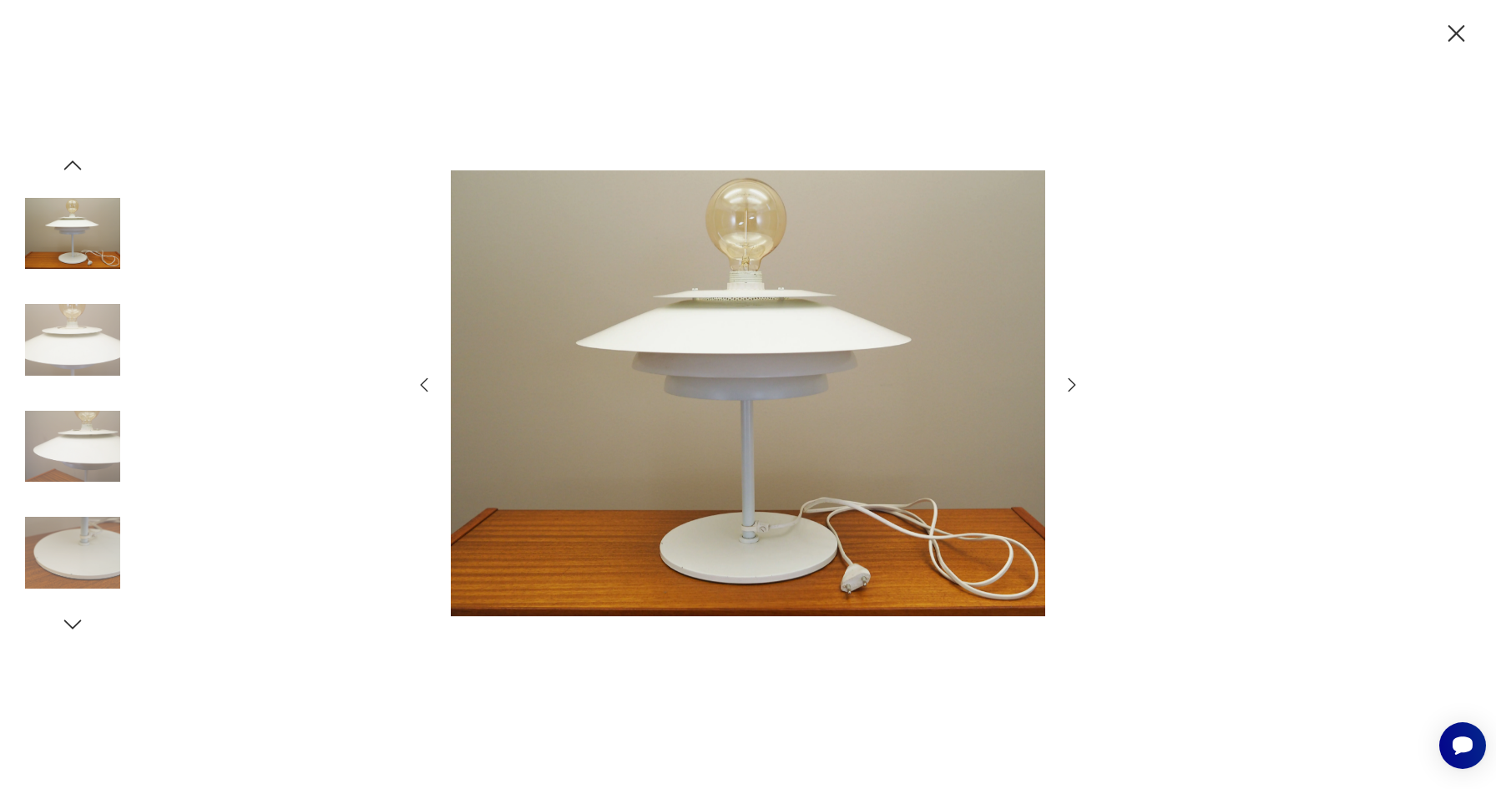
click at [1070, 386] on icon "button" at bounding box center [1072, 385] width 20 height 20
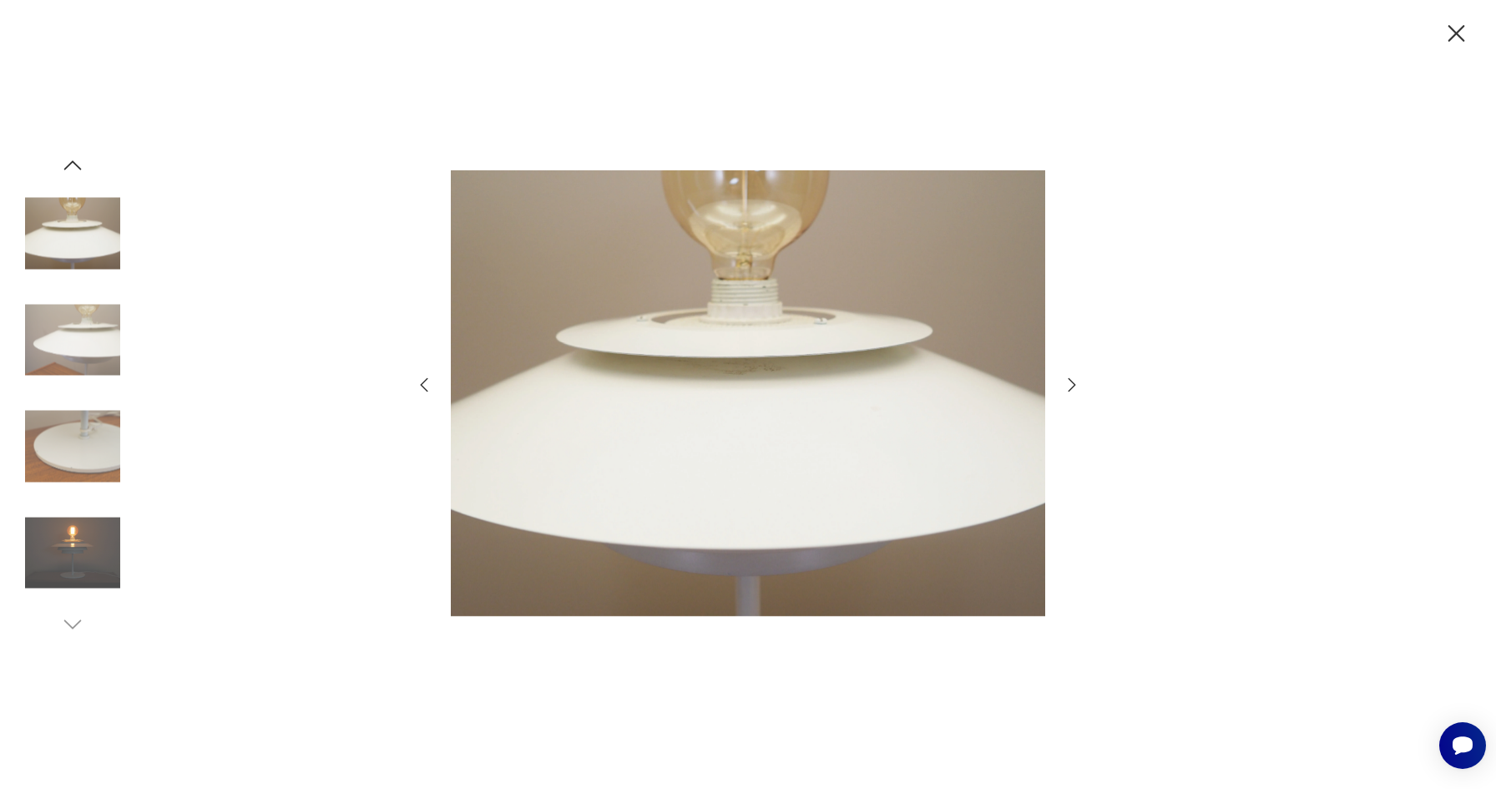
click at [1457, 32] on icon "button" at bounding box center [1456, 33] width 17 height 17
